Goal: Navigation & Orientation: Find specific page/section

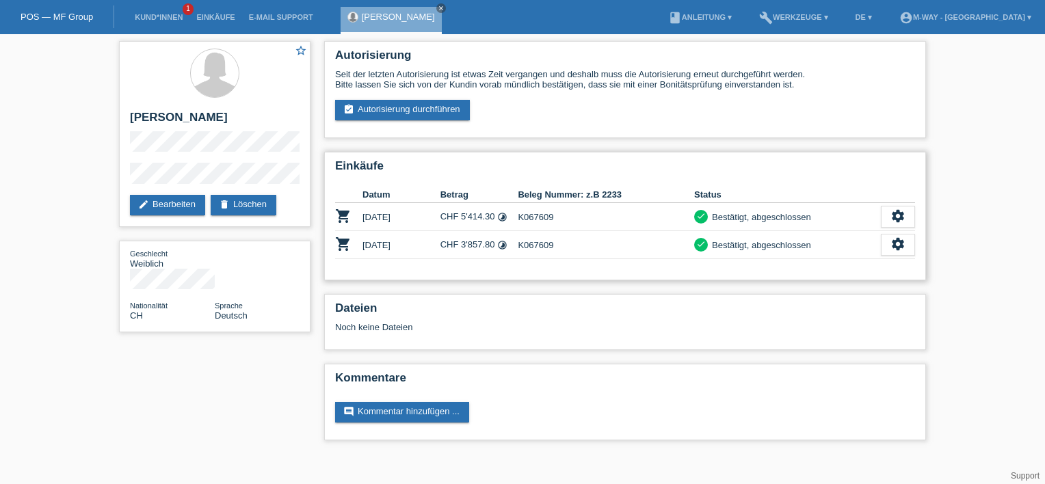
click at [435, 214] on td "[DATE]" at bounding box center [402, 217] width 78 height 28
click at [436, 213] on td "[DATE]" at bounding box center [402, 217] width 78 height 28
click at [479, 220] on td "CHF 5'414.30 timelapse" at bounding box center [480, 217] width 78 height 28
click at [902, 213] on icon "settings" at bounding box center [898, 216] width 15 height 15
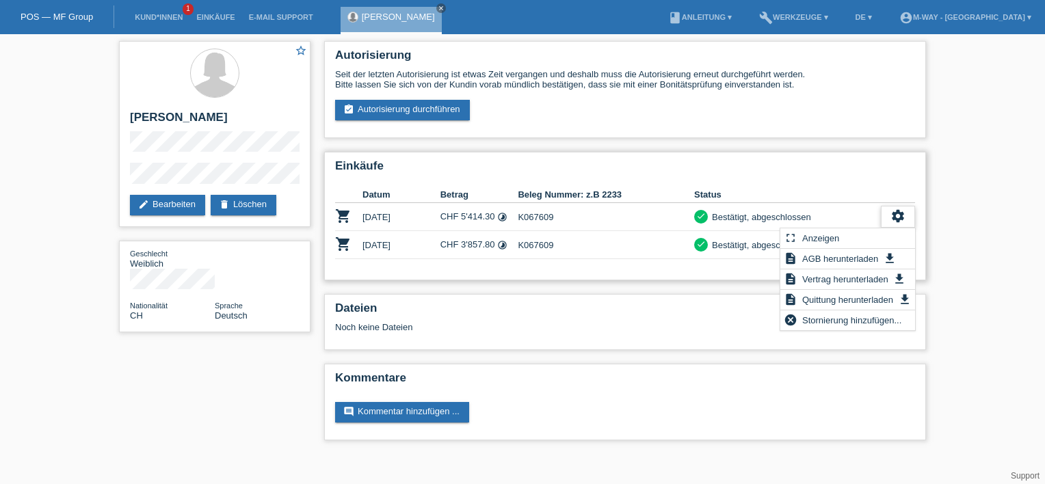
click at [902, 212] on icon "settings" at bounding box center [898, 216] width 15 height 15
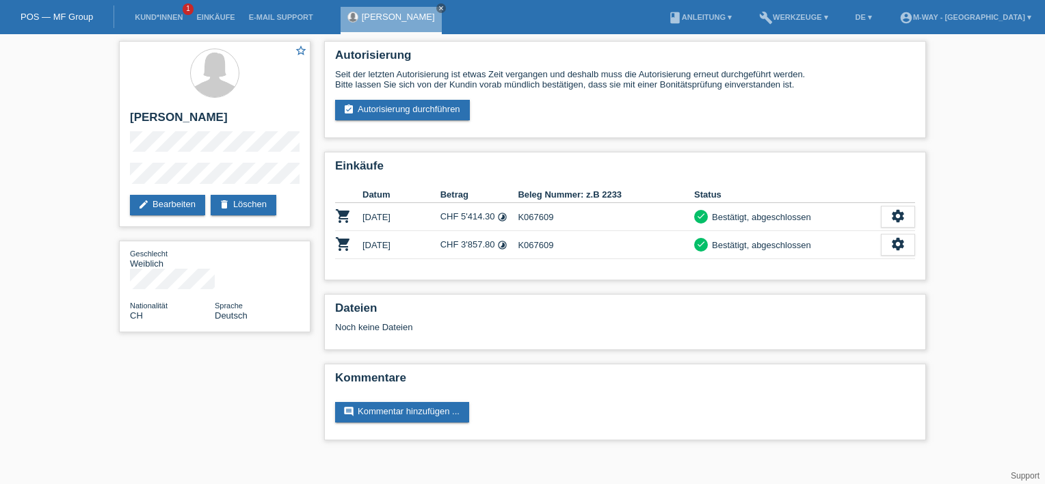
click at [977, 23] on li "account_circle m-way - Basel ▾" at bounding box center [966, 17] width 146 height 35
click at [976, 18] on link "account_circle m-way - Basel ▾" at bounding box center [966, 17] width 146 height 8
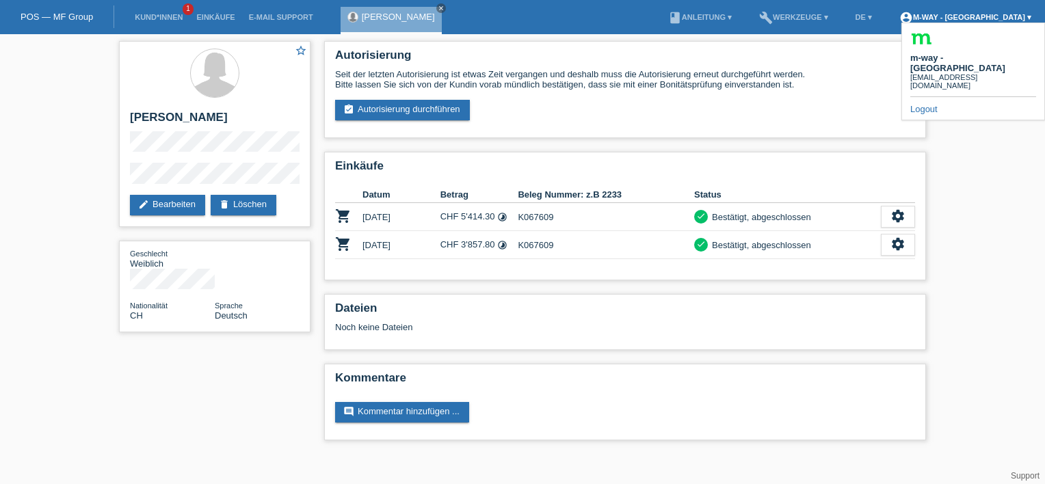
click at [977, 15] on link "account_circle m-way - Basel ▾" at bounding box center [966, 17] width 146 height 8
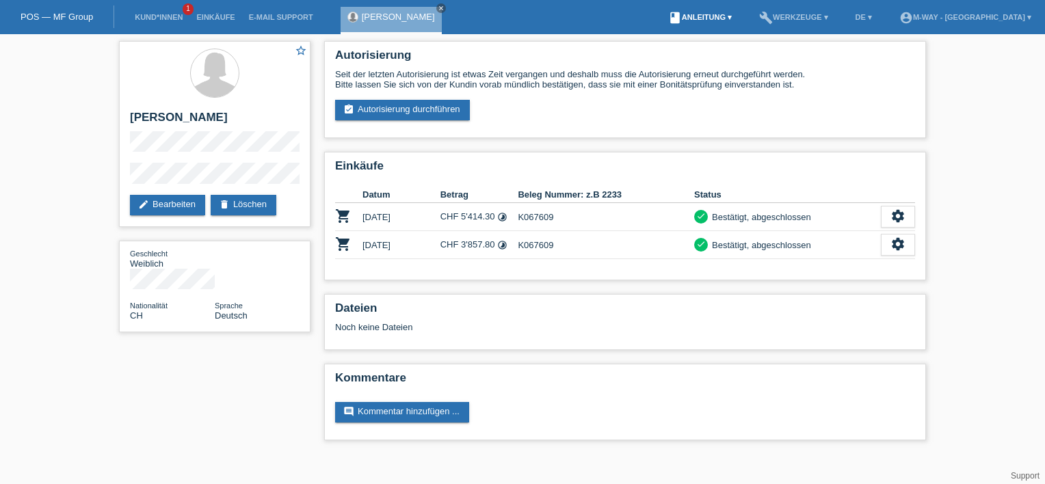
click at [739, 16] on link "book Anleitung ▾" at bounding box center [700, 17] width 77 height 8
click at [832, 14] on li "build Werkzeuge ▾" at bounding box center [794, 17] width 83 height 35
click at [832, 21] on link "build Werkzeuge ▾" at bounding box center [794, 17] width 83 height 8
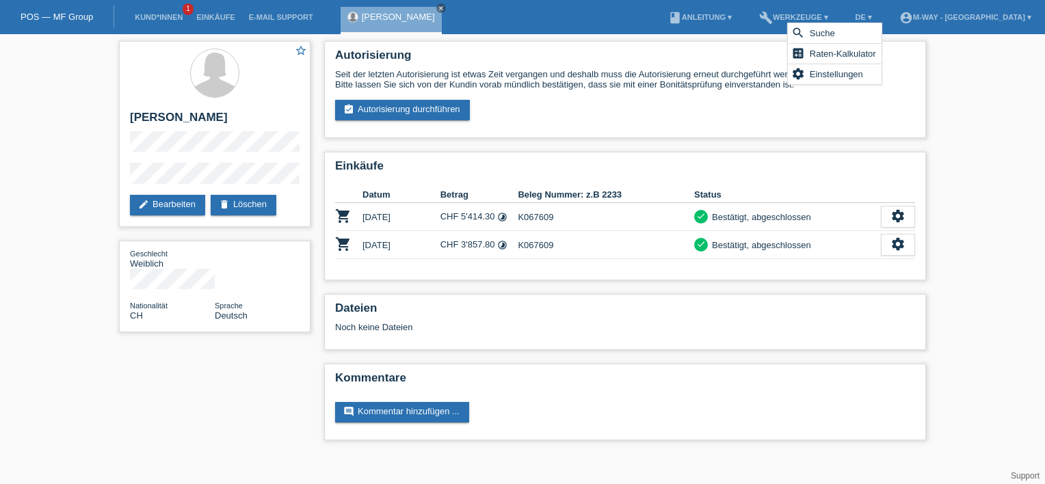
click at [40, 19] on link "POS — MF Group" at bounding box center [57, 17] width 73 height 10
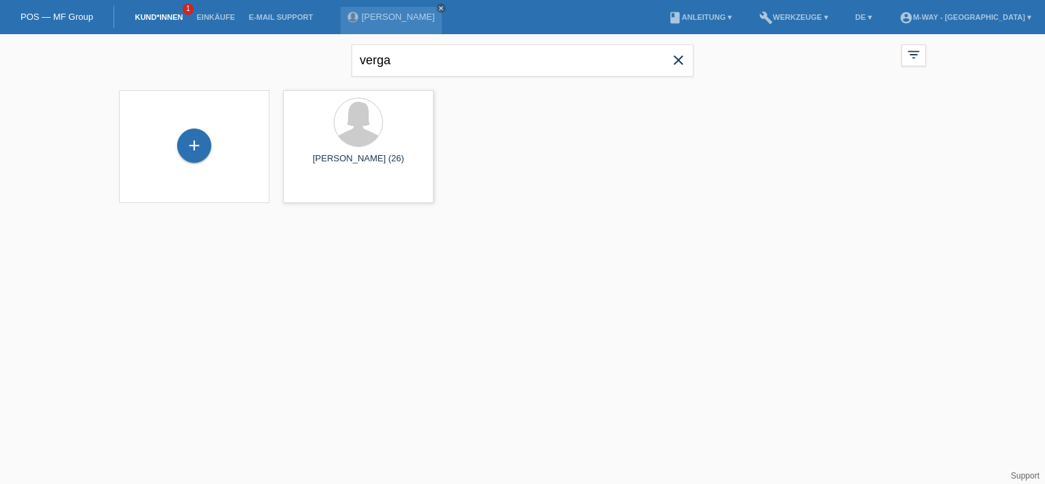
click at [1018, 23] on li "account_circle m-way - Basel ▾" at bounding box center [966, 17] width 146 height 35
click at [1007, 20] on link "account_circle m-way - Basel ▾" at bounding box center [966, 17] width 146 height 8
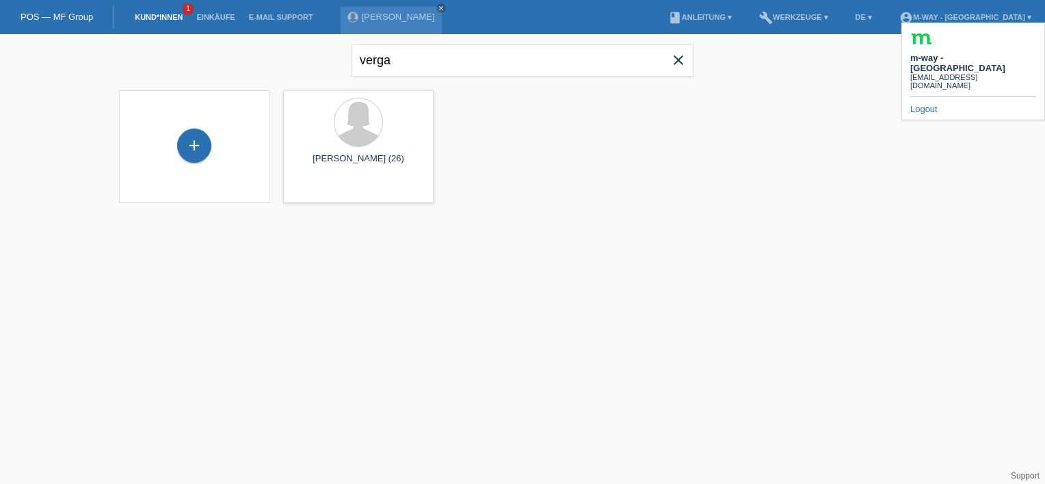
click at [980, 53] on b "m-way - [GEOGRAPHIC_DATA]" at bounding box center [958, 63] width 95 height 21
click at [913, 18] on icon "account_circle" at bounding box center [907, 18] width 14 height 14
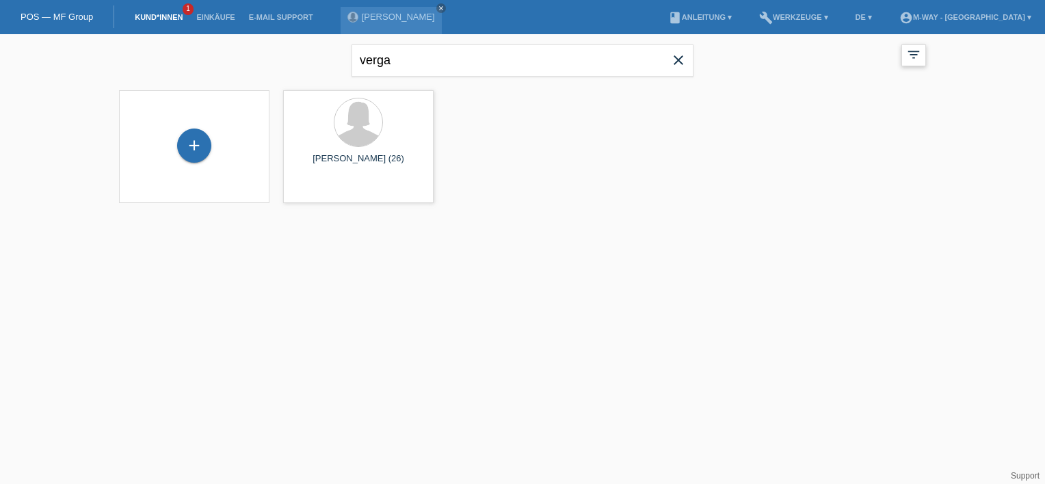
click at [917, 58] on icon "filter_list" at bounding box center [913, 54] width 15 height 15
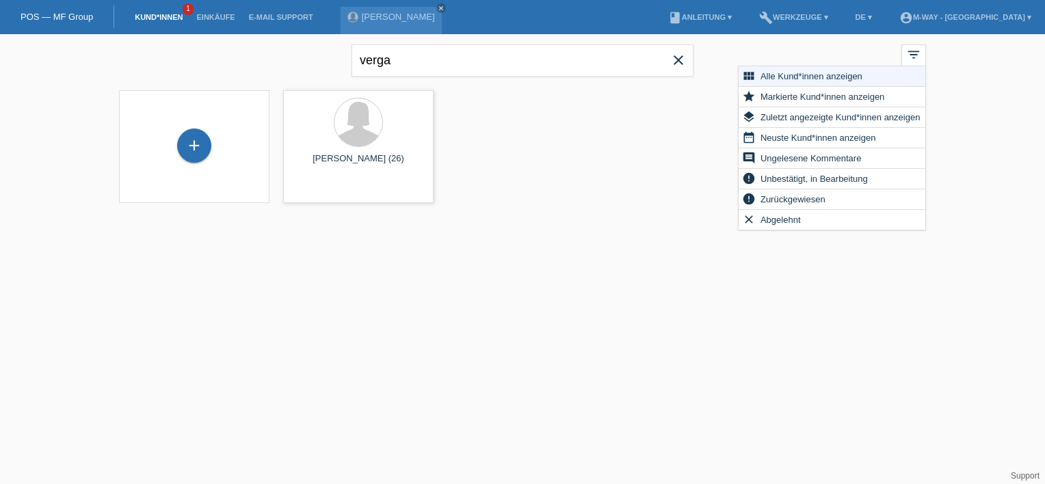
click at [800, 79] on span "Alle Kund*innen anzeigen" at bounding box center [812, 76] width 106 height 16
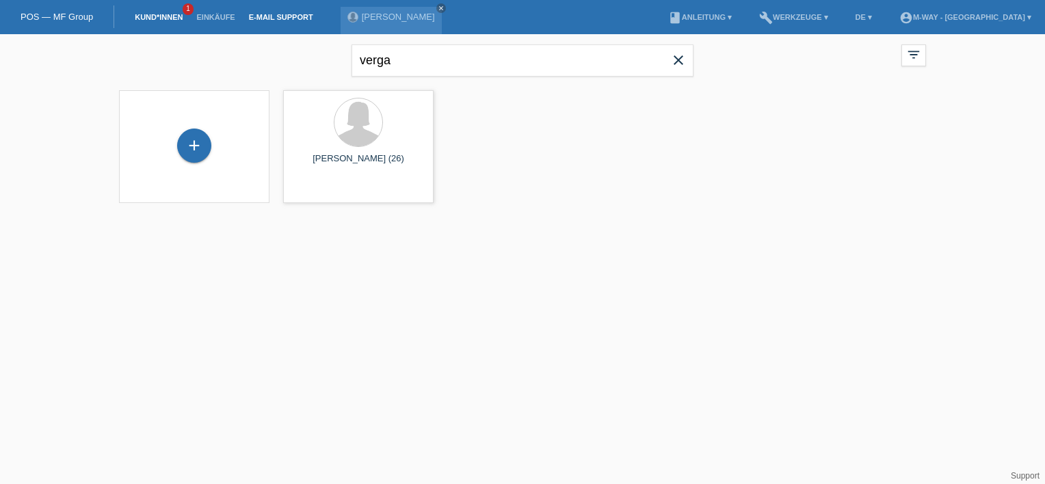
click at [280, 17] on link "E-Mail Support" at bounding box center [281, 17] width 78 height 8
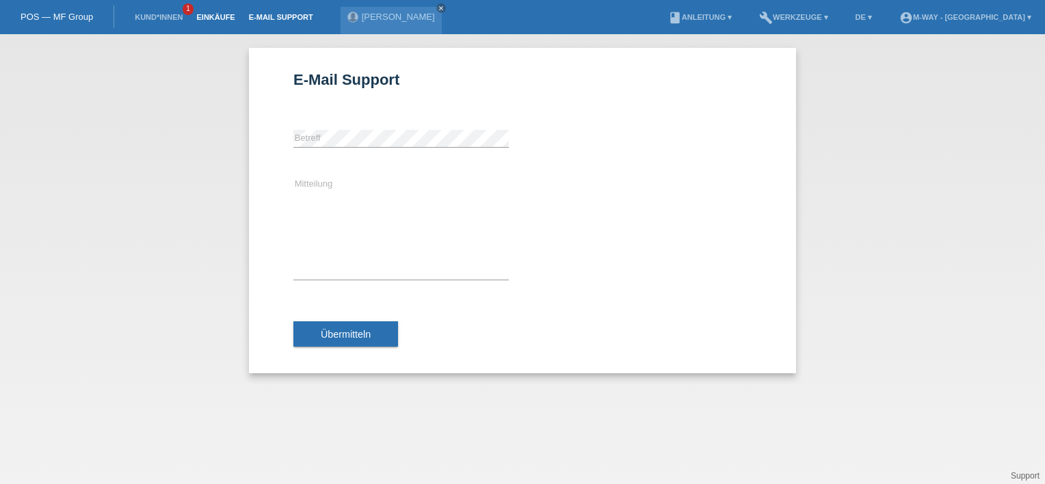
click at [218, 21] on link "Einkäufe" at bounding box center [216, 17] width 52 height 8
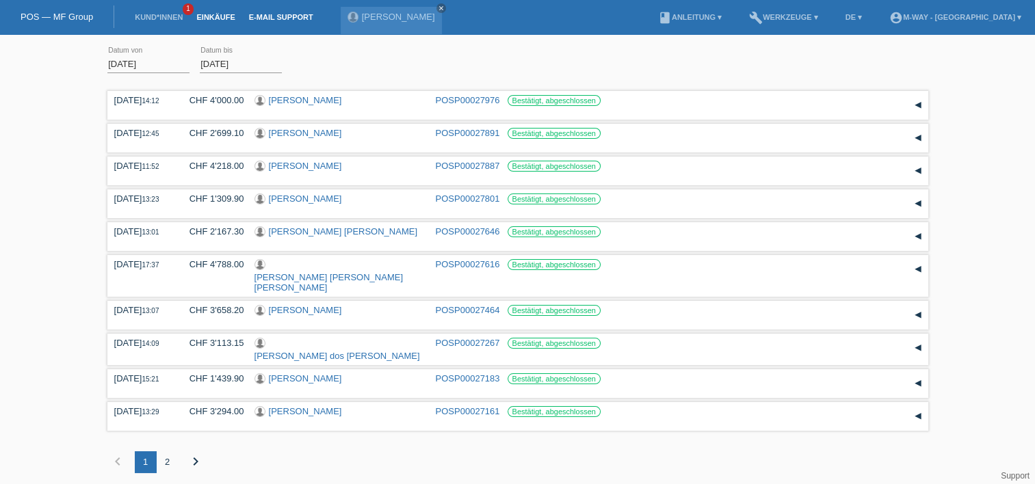
click at [271, 19] on link "E-Mail Support" at bounding box center [281, 17] width 78 height 8
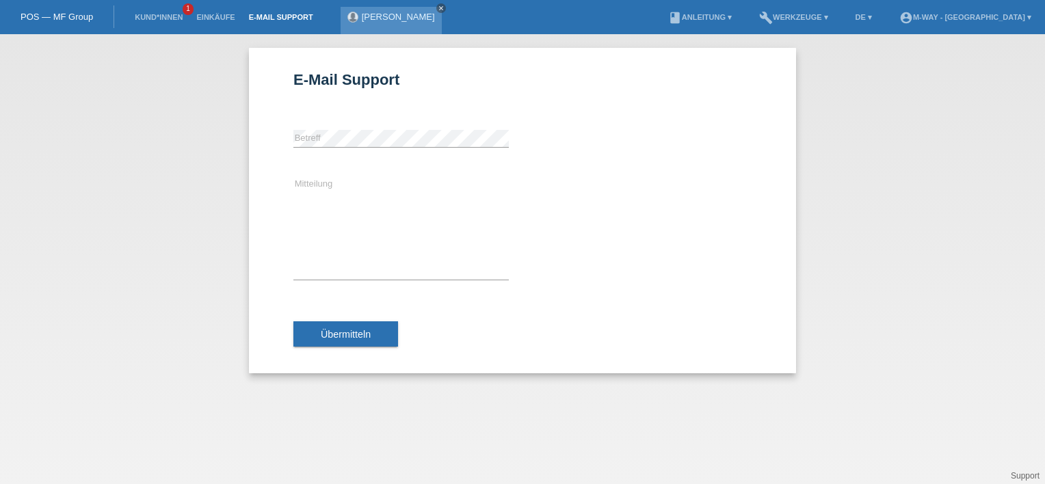
click at [438, 8] on icon "close" at bounding box center [441, 8] width 7 height 7
